Goal: Task Accomplishment & Management: Manage account settings

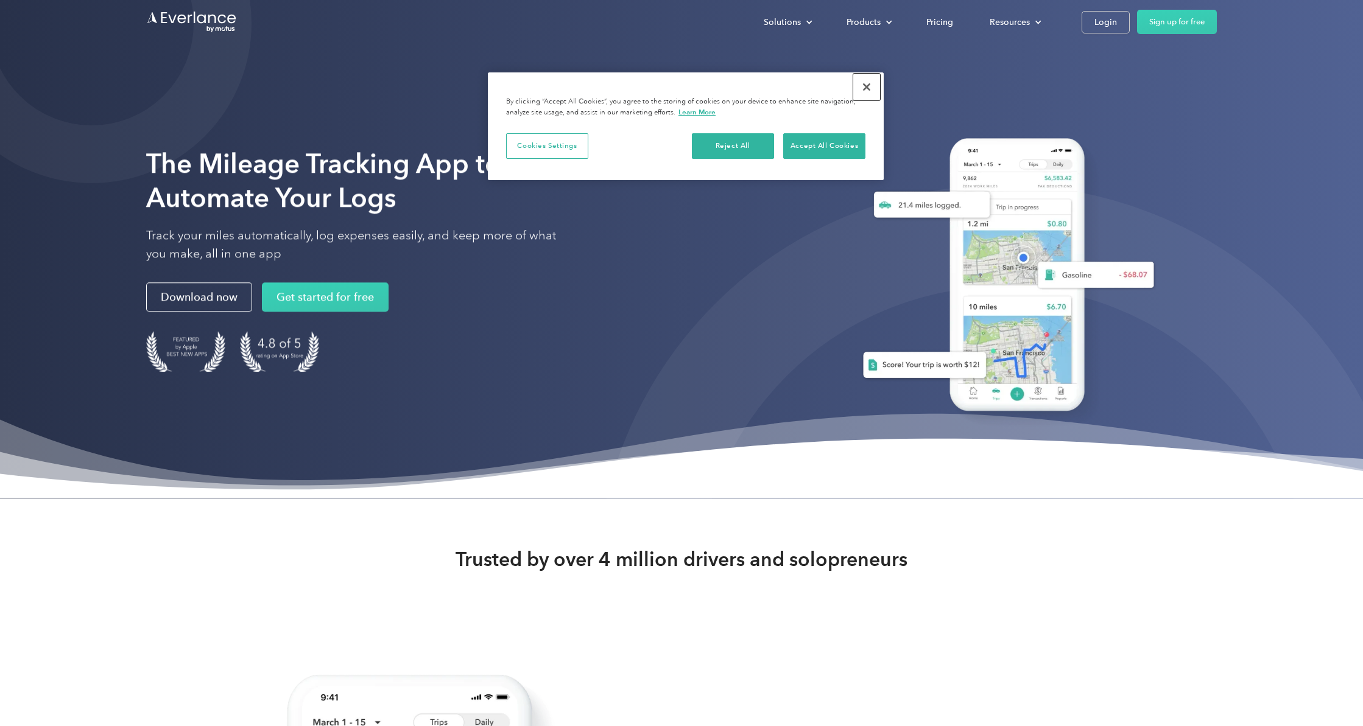
click at [867, 86] on button "Close" at bounding box center [866, 87] width 27 height 27
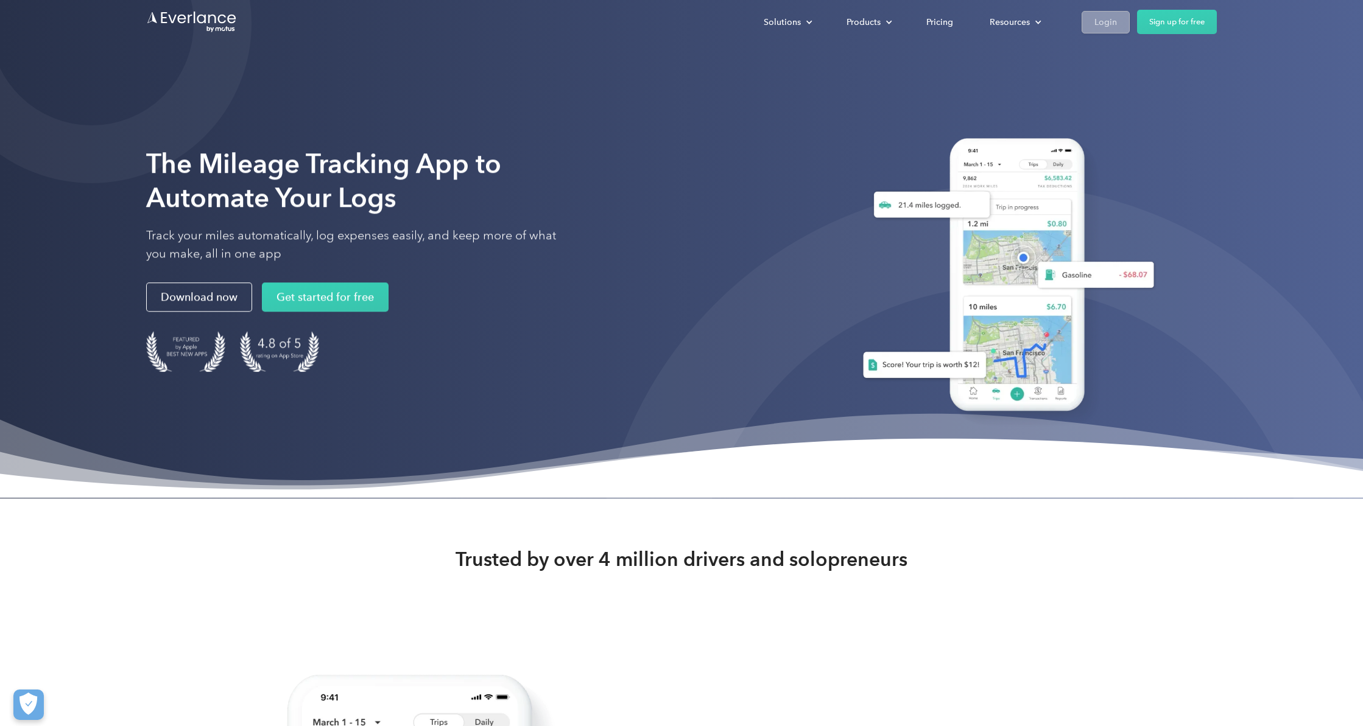
click at [1105, 19] on div "Login" at bounding box center [1105, 22] width 23 height 15
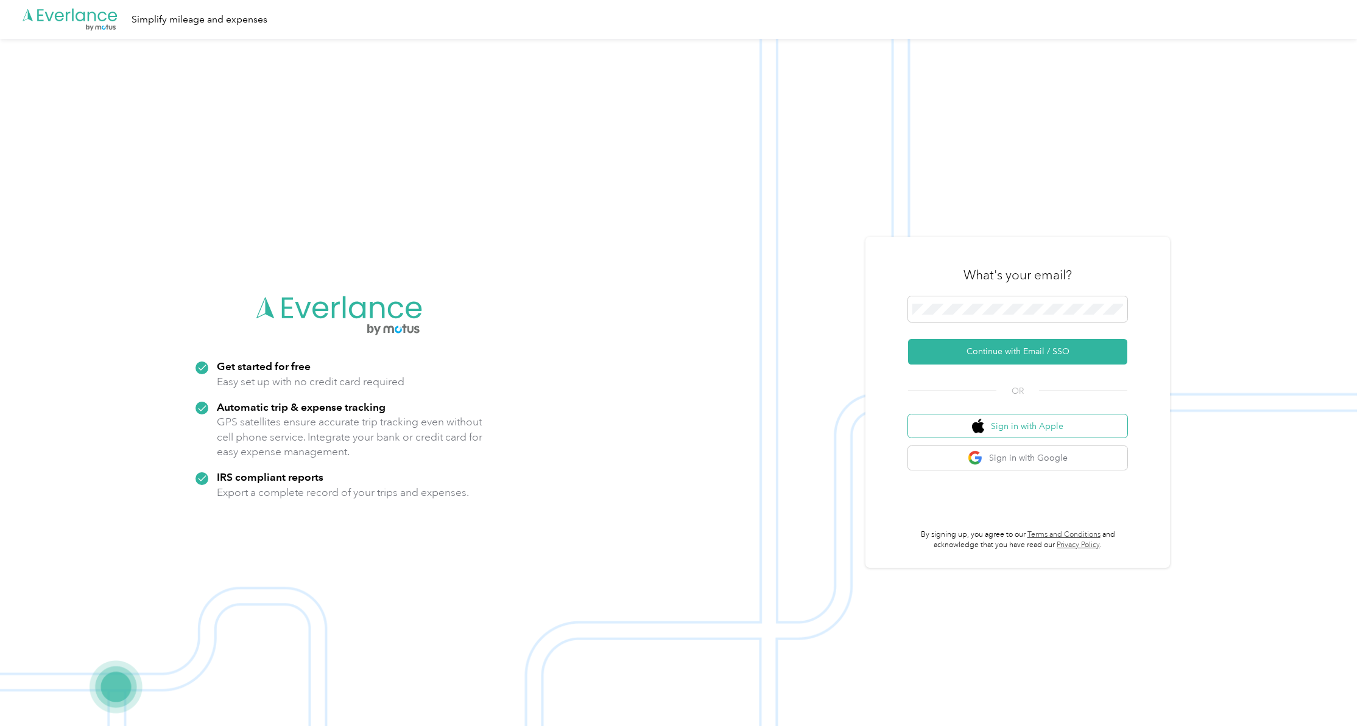
click at [1039, 426] on button "Sign in with Apple" at bounding box center [1017, 427] width 219 height 24
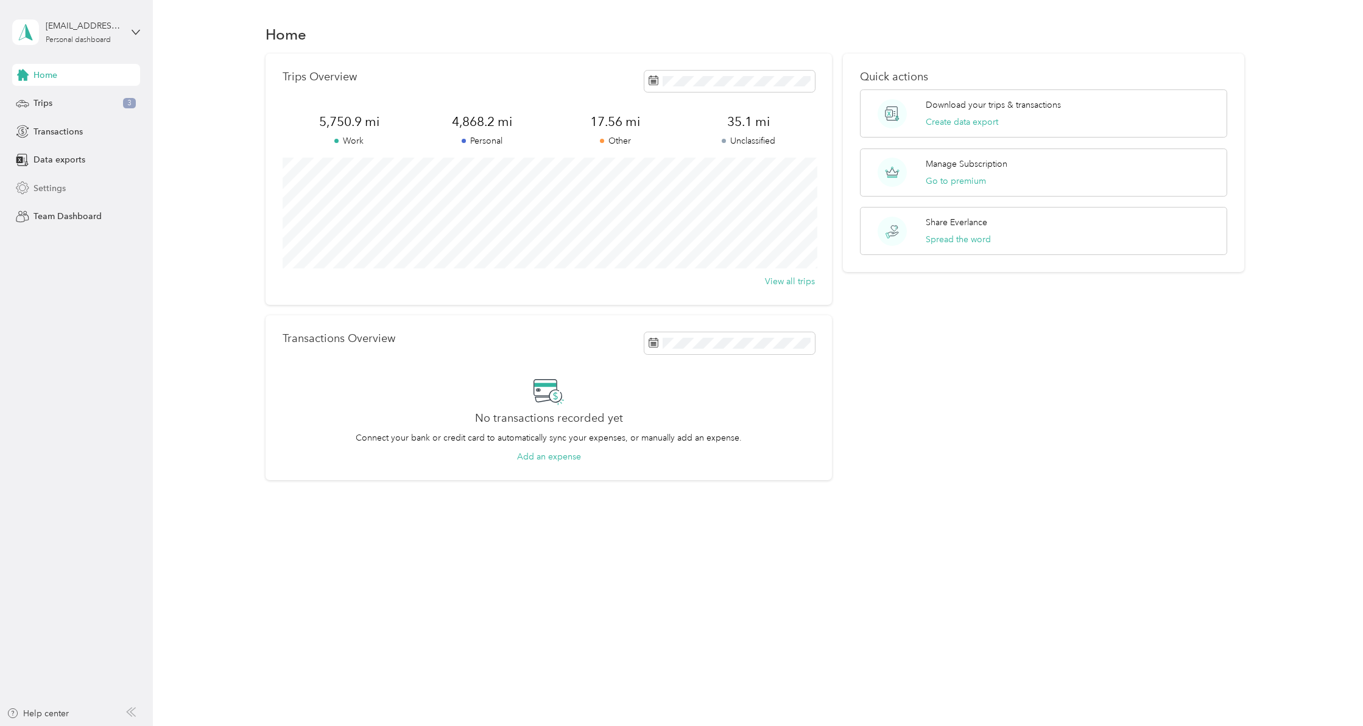
click at [52, 191] on span "Settings" at bounding box center [49, 188] width 32 height 13
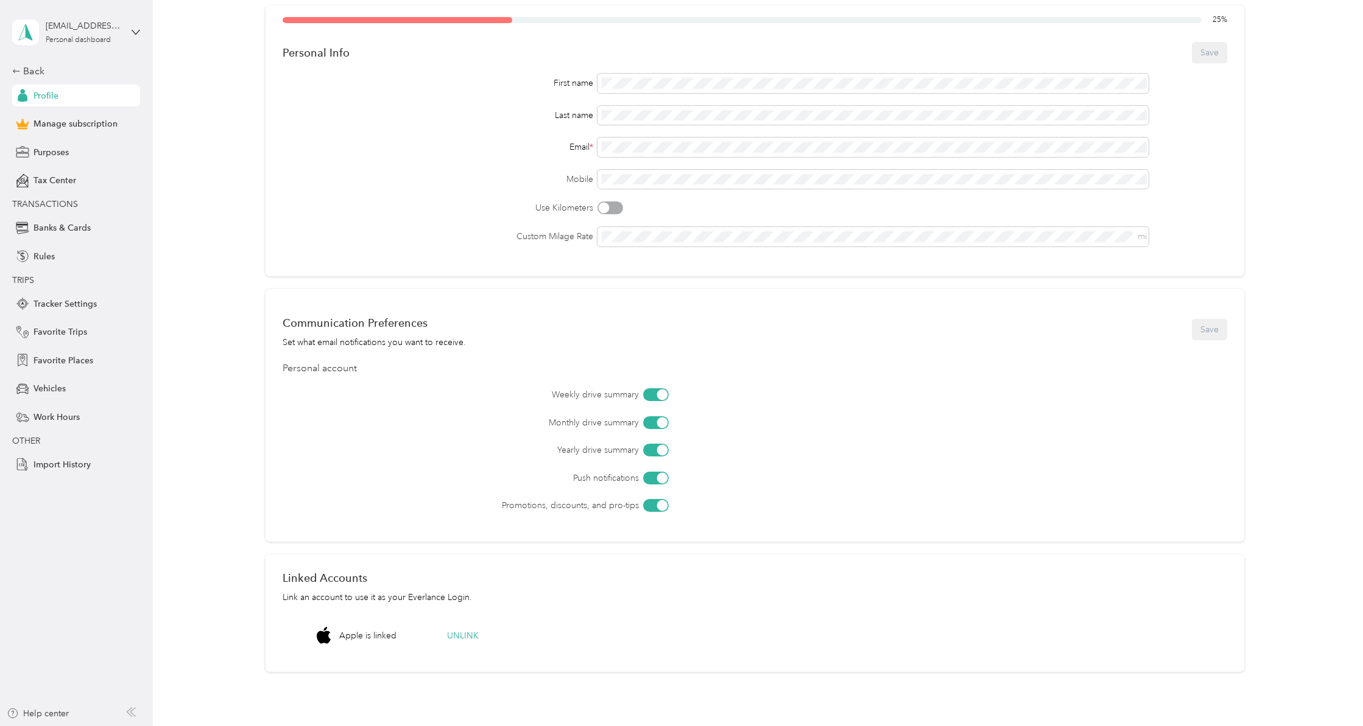
scroll to position [153, 0]
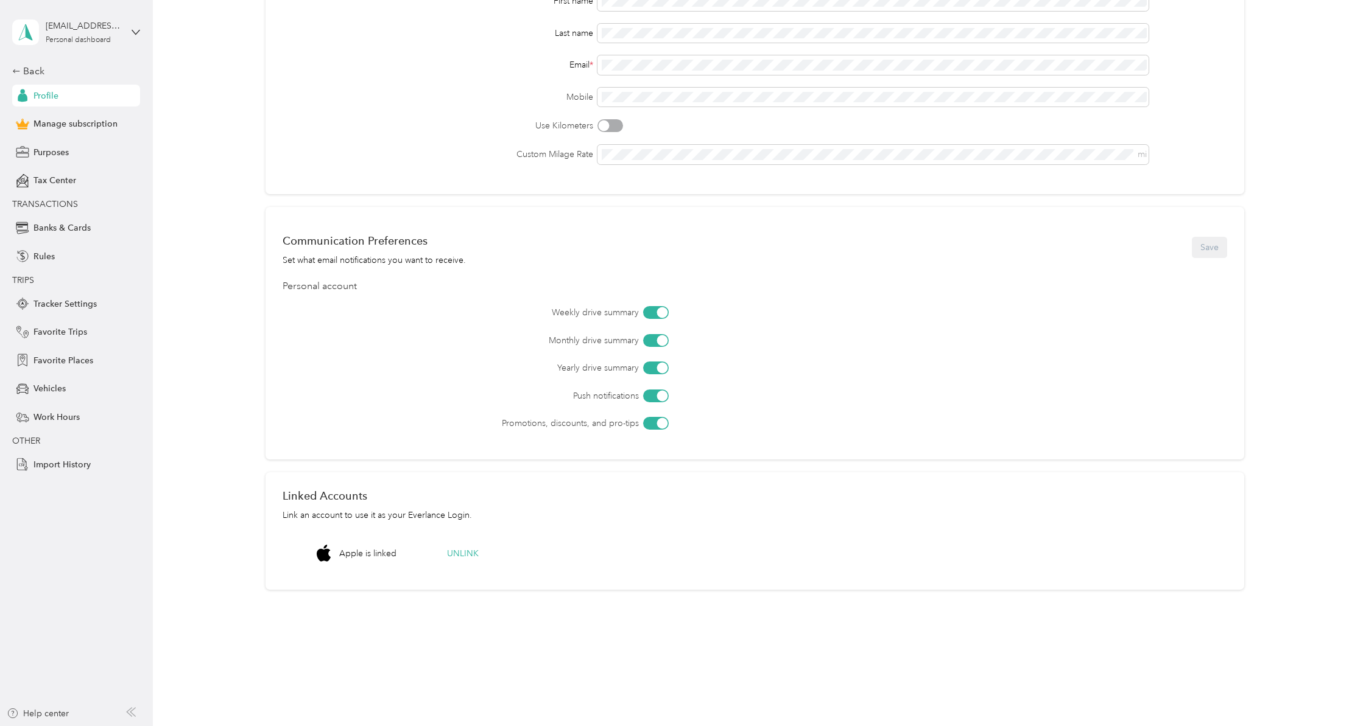
click at [659, 312] on div at bounding box center [661, 312] width 11 height 11
click at [658, 340] on div at bounding box center [656, 340] width 26 height 13
click at [662, 395] on div at bounding box center [661, 395] width 11 height 11
click at [661, 429] on div at bounding box center [656, 423] width 26 height 13
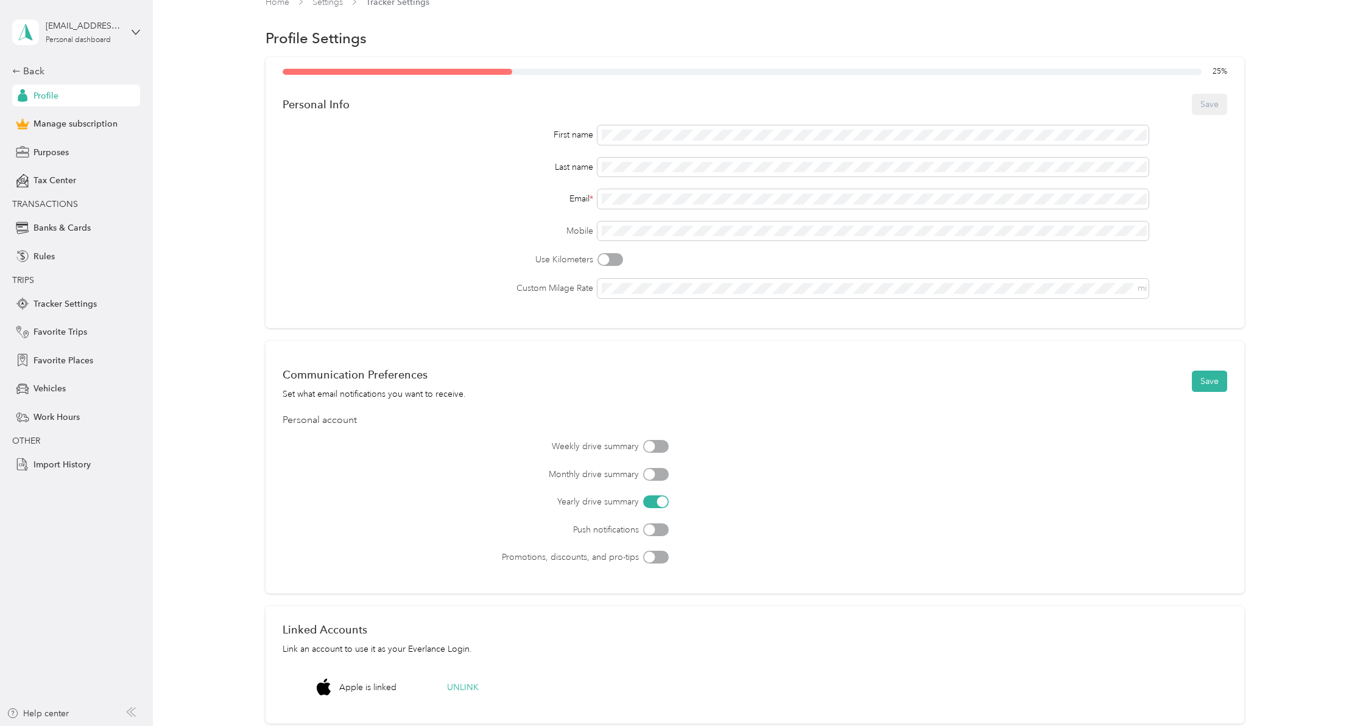
scroll to position [0, 0]
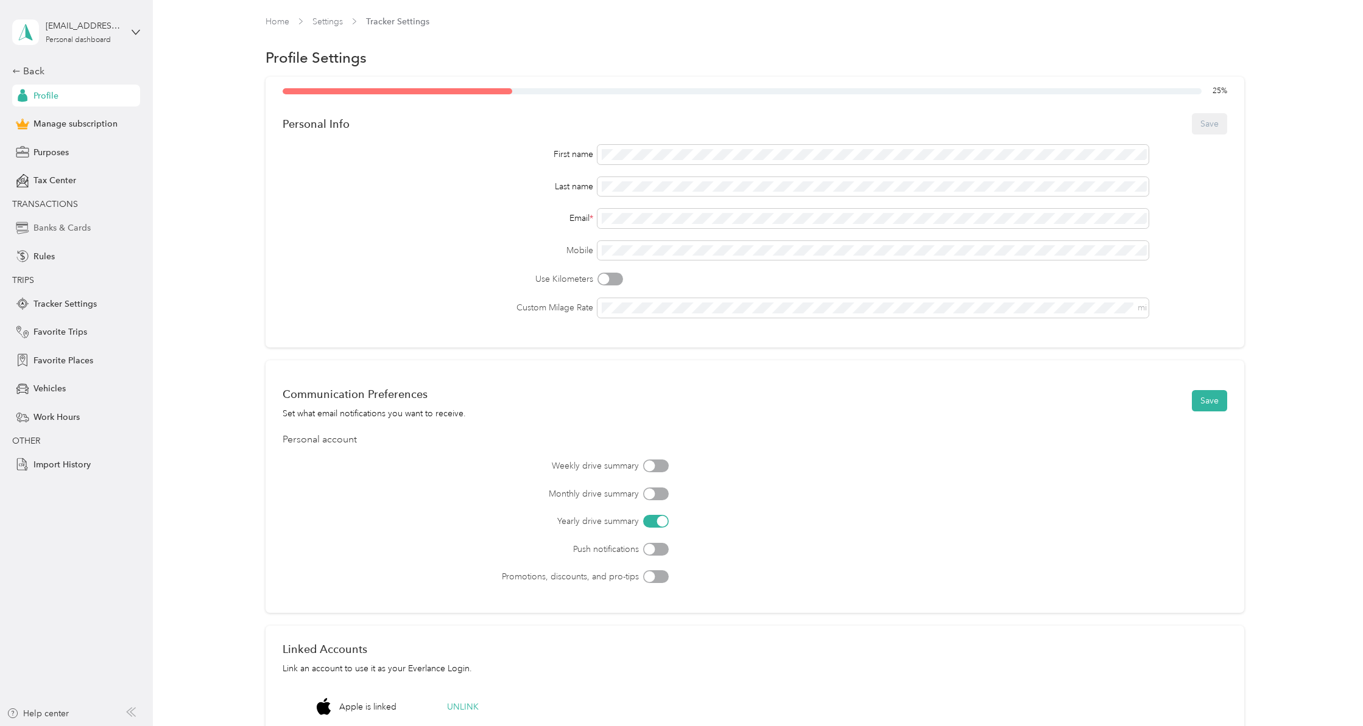
click at [59, 228] on span "Banks & Cards" at bounding box center [61, 228] width 57 height 13
